Goal: Navigation & Orientation: Find specific page/section

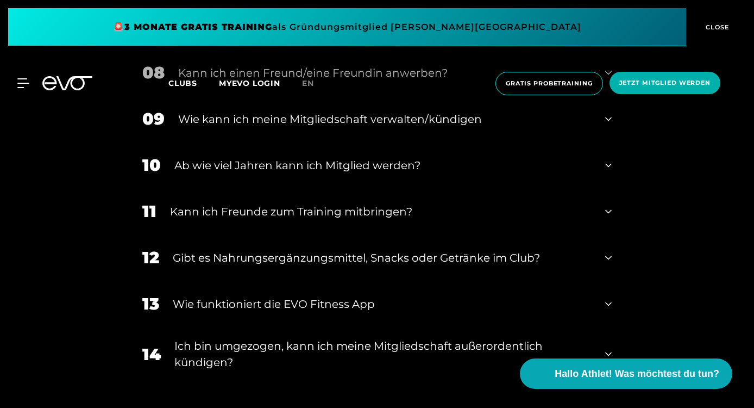
scroll to position [777, 0]
click at [610, 209] on icon at bounding box center [608, 210] width 7 height 13
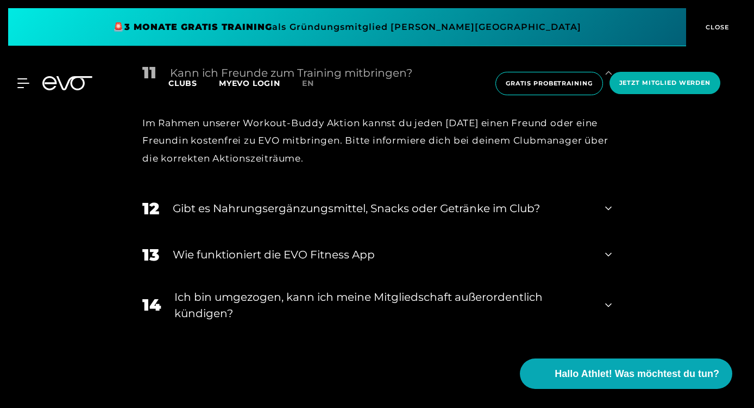
scroll to position [918, 0]
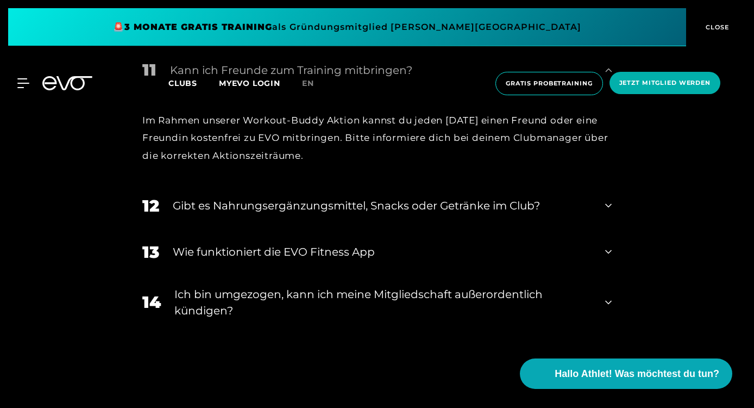
click at [612, 210] on div "12 Gibt es Nahrungsergänzungsmittel, Snacks oder Getränke im Club?" at bounding box center [377, 206] width 491 height 46
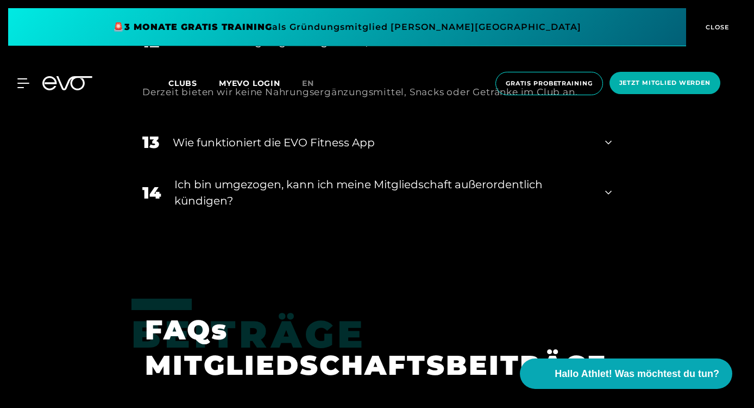
scroll to position [1083, 0]
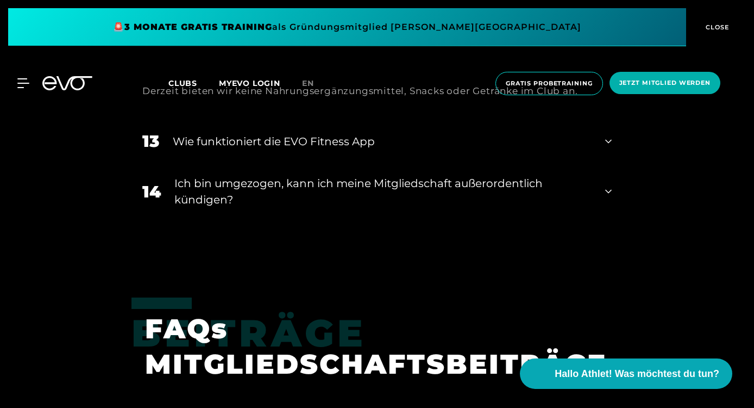
click at [608, 195] on icon at bounding box center [608, 191] width 7 height 13
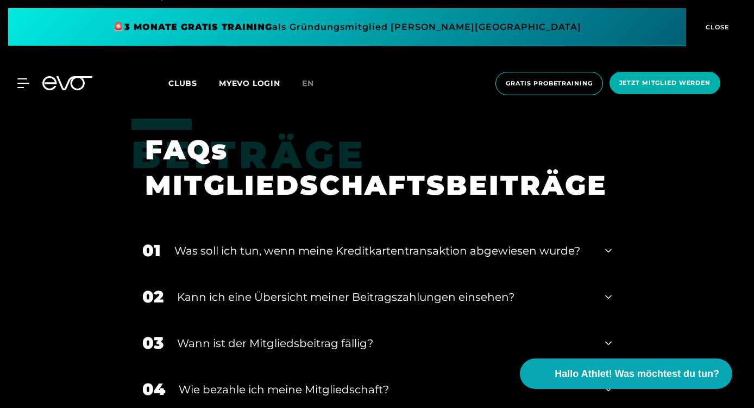
scroll to position [1370, 0]
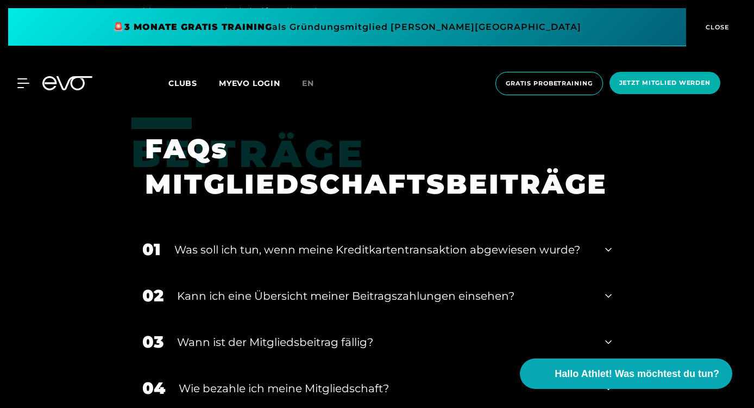
click at [613, 242] on div "01 ﻿Was soll ich tun, wenn meine Kreditkartentransaktion abgewiesen wurde?" at bounding box center [377, 249] width 491 height 46
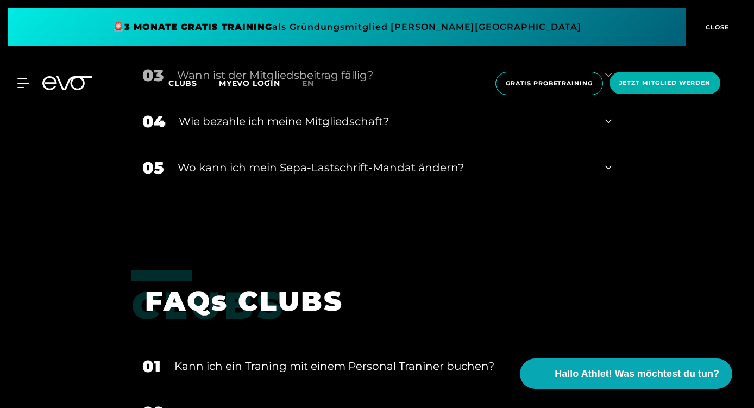
scroll to position [1736, 0]
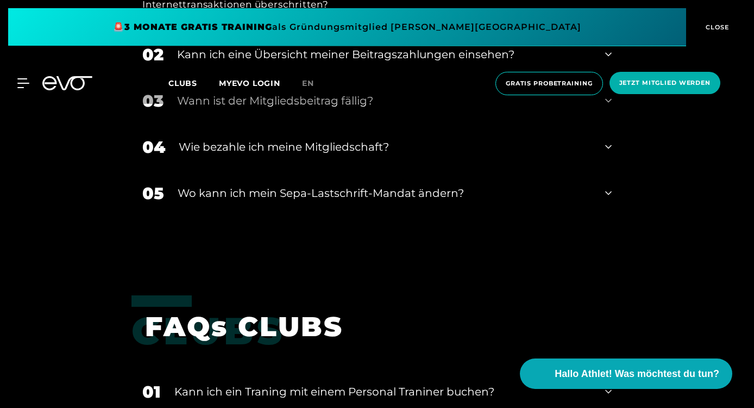
click at [605, 149] on icon at bounding box center [608, 146] width 7 height 13
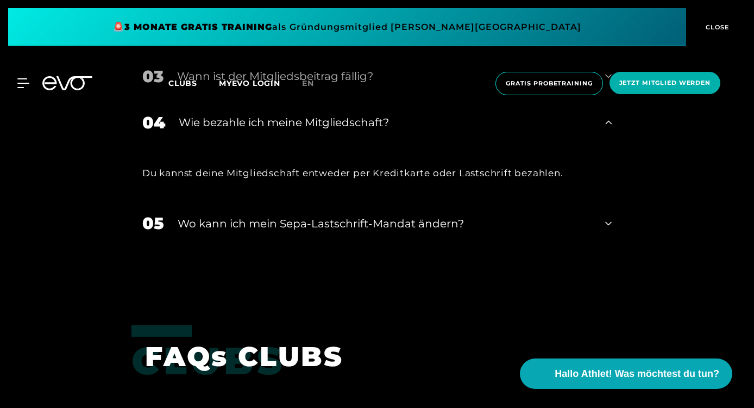
scroll to position [1771, 0]
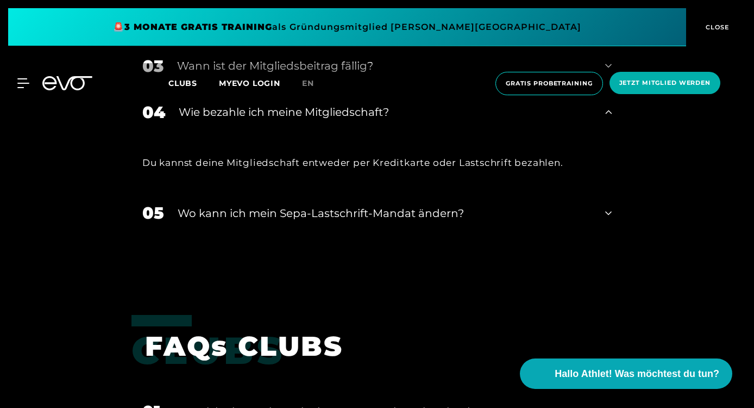
click at [609, 207] on icon at bounding box center [608, 213] width 7 height 13
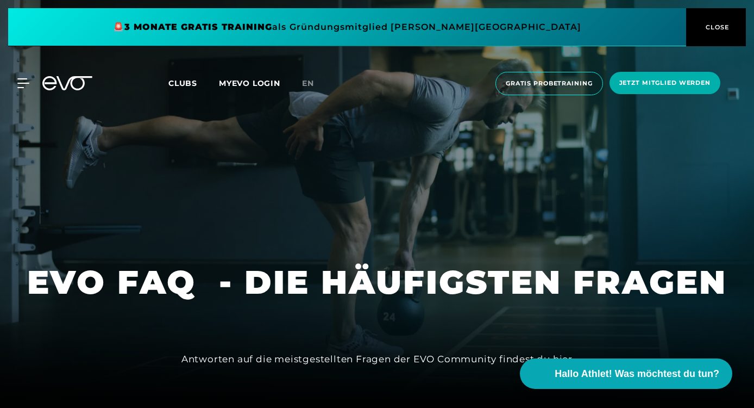
scroll to position [0, 0]
click at [21, 75] on div "MyEVO Login Über EVO Mitgliedschaften Probetraining TAGESPASS EVO Studios [GEOG…" at bounding box center [377, 83] width 750 height 41
click at [21, 82] on icon at bounding box center [25, 83] width 16 height 10
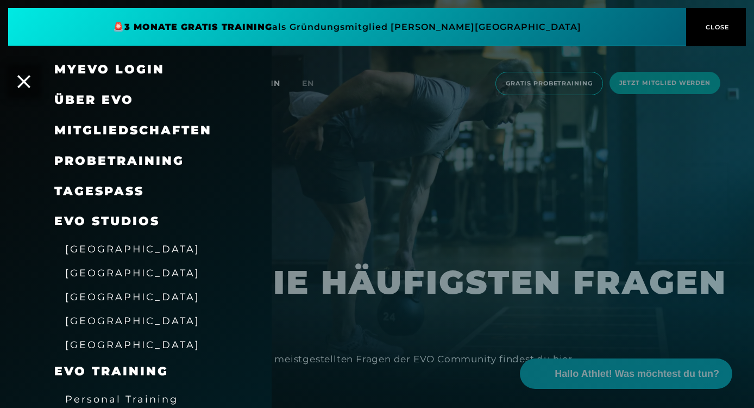
click at [105, 130] on span "Mitgliedschaften" at bounding box center [133, 130] width 158 height 15
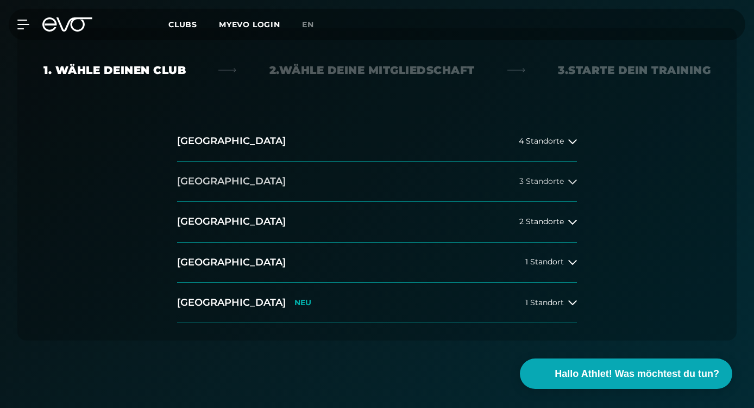
scroll to position [258, 0]
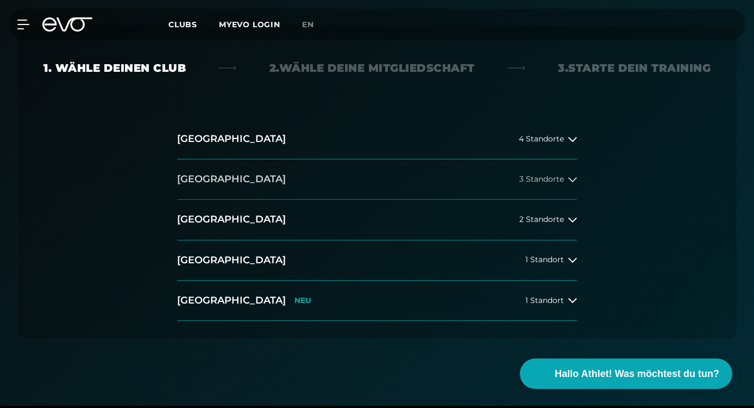
click at [530, 179] on span "3 Standorte" at bounding box center [542, 179] width 45 height 8
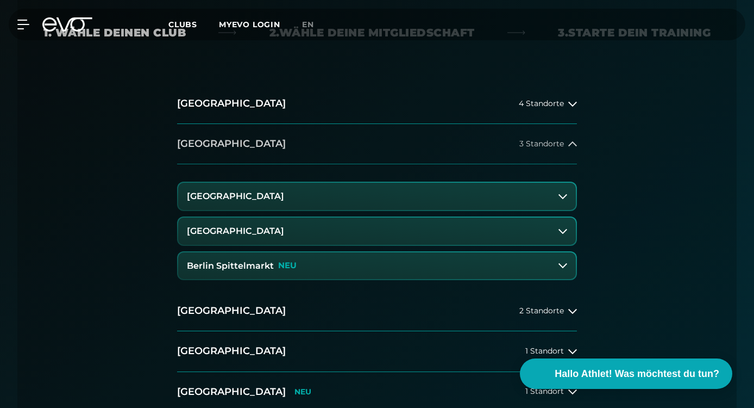
scroll to position [295, 0]
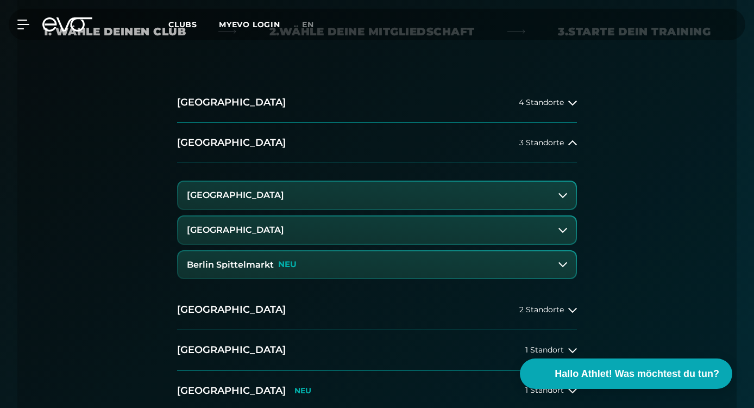
click at [561, 226] on icon at bounding box center [563, 230] width 9 height 9
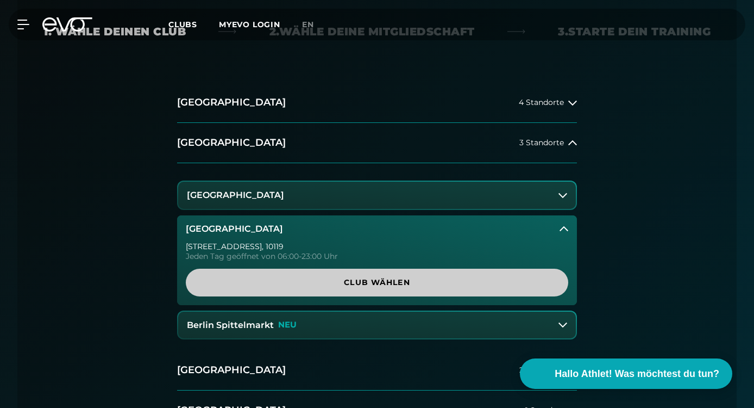
click at [437, 280] on span "Club wählen" at bounding box center [377, 282] width 357 height 11
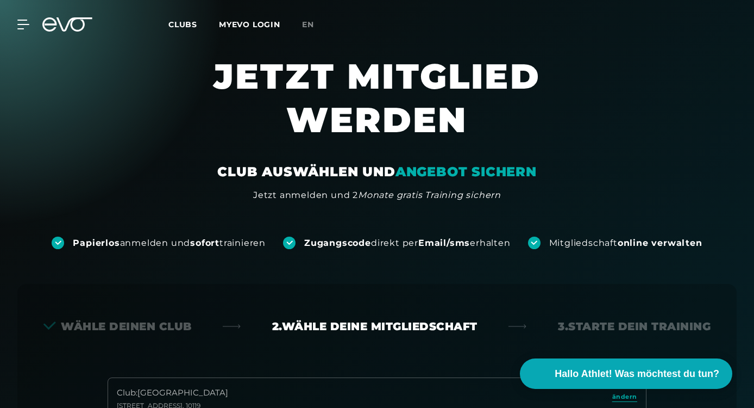
scroll to position [0, 0]
click at [180, 28] on span "Clubs" at bounding box center [182, 25] width 29 height 10
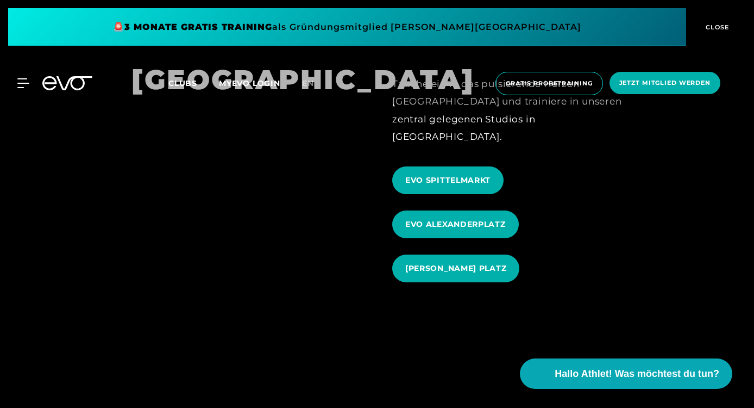
scroll to position [1115, 0]
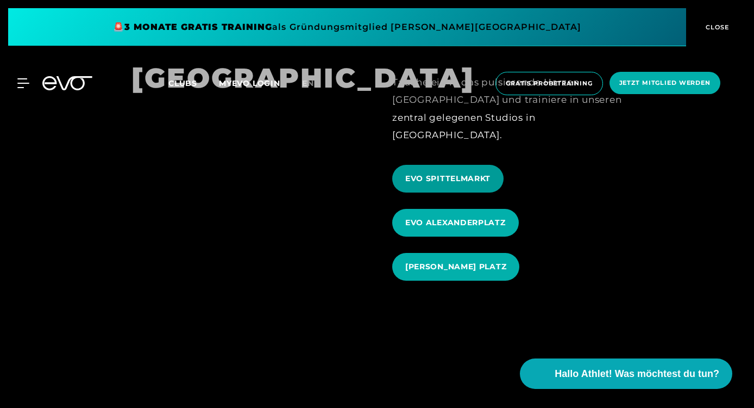
click at [417, 173] on span "EVO SPITTELMARKT" at bounding box center [447, 178] width 85 height 11
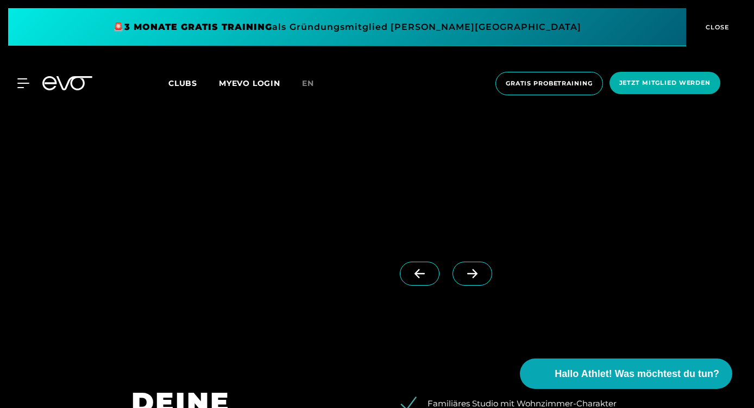
scroll to position [992, 0]
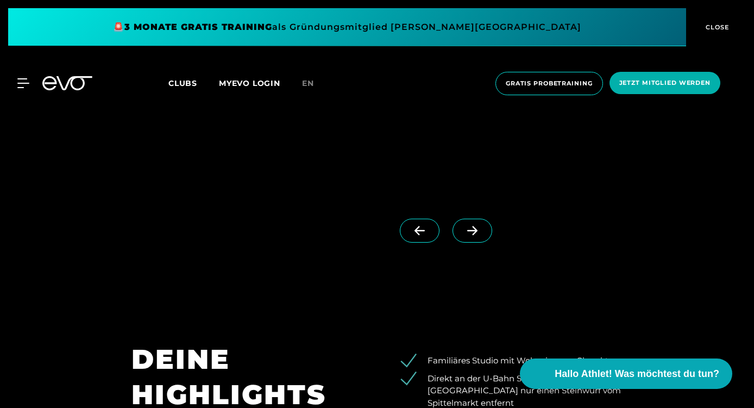
click at [471, 233] on icon at bounding box center [472, 231] width 19 height 10
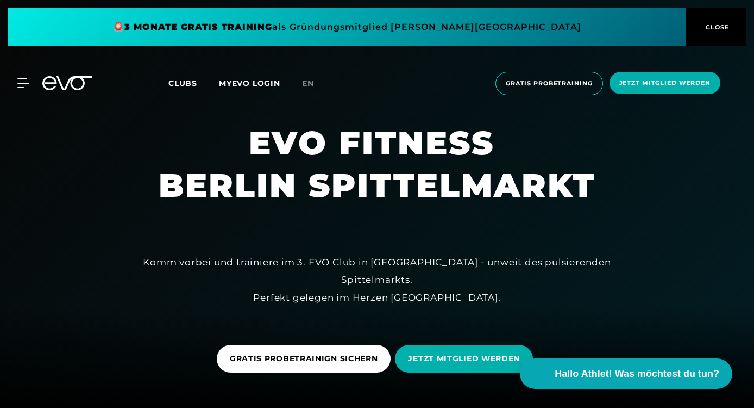
scroll to position [0, 0]
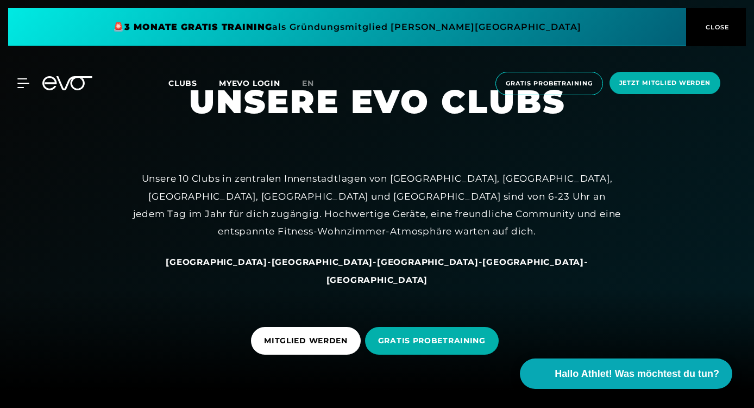
scroll to position [21, 0]
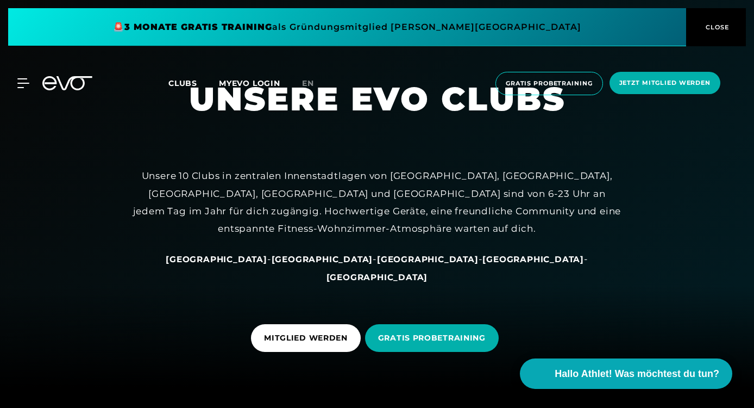
click at [301, 264] on span "[GEOGRAPHIC_DATA]" at bounding box center [323, 259] width 102 height 10
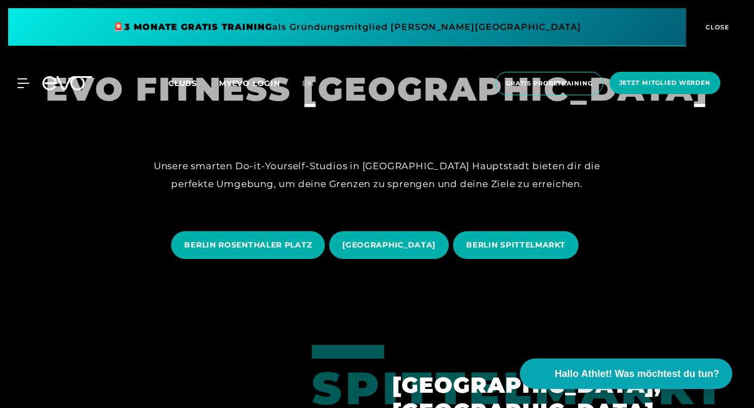
scroll to position [176, 0]
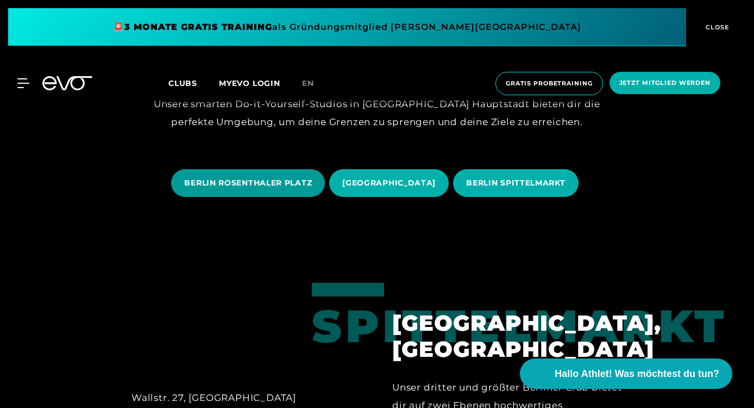
click at [290, 182] on span "BERLIN ROSENTHALER PLATZ" at bounding box center [248, 182] width 128 height 11
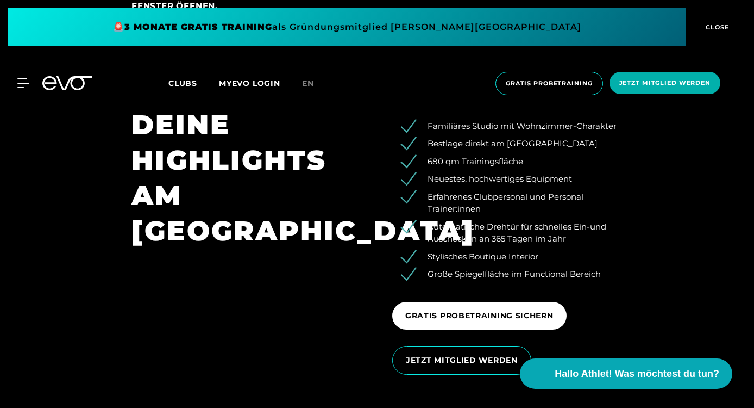
scroll to position [1547, 0]
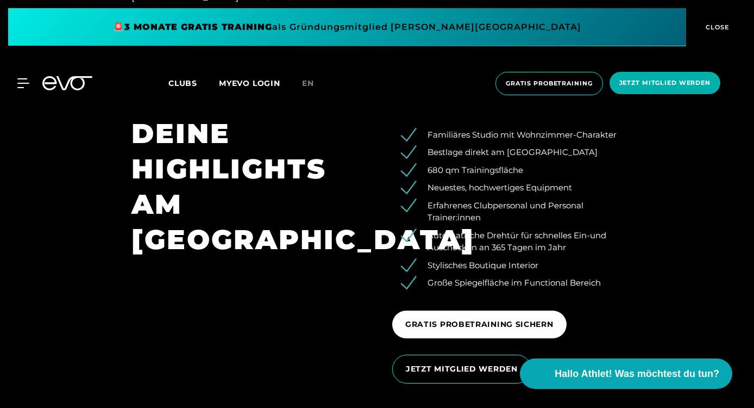
click at [172, 88] on span "Clubs" at bounding box center [182, 83] width 29 height 10
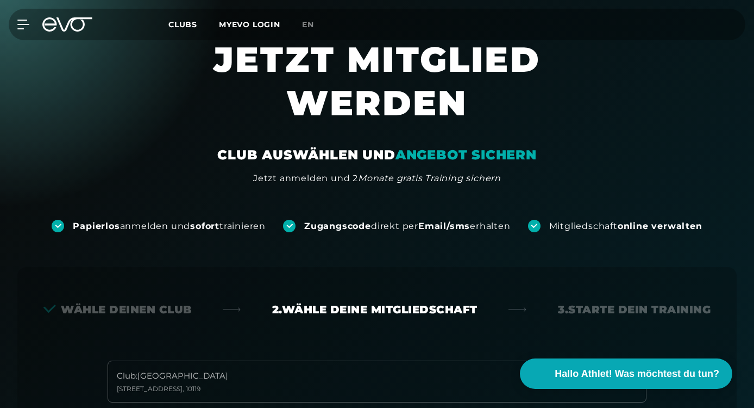
scroll to position [284, 0]
